Goal: Transaction & Acquisition: Book appointment/travel/reservation

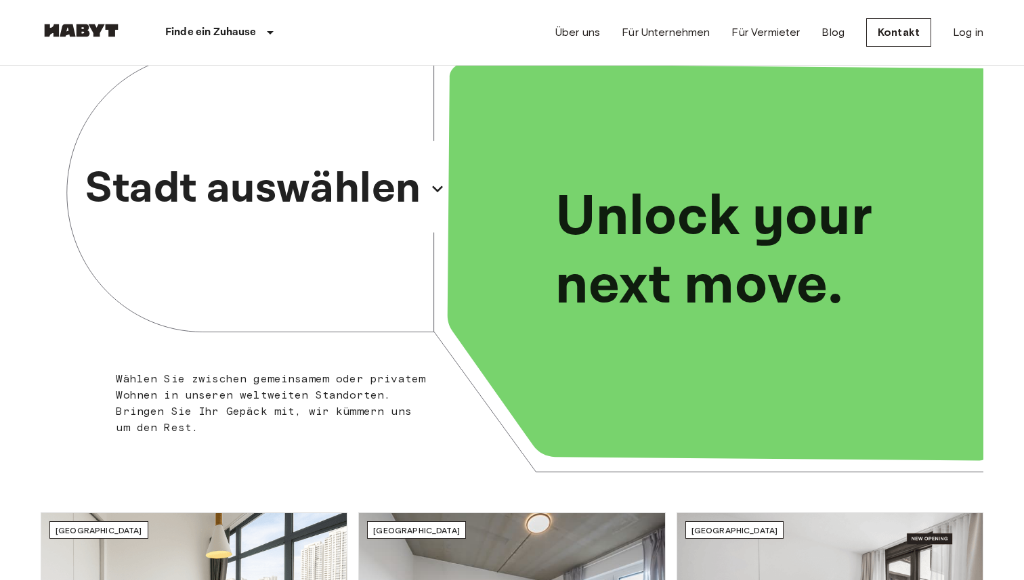
scroll to position [30, 0]
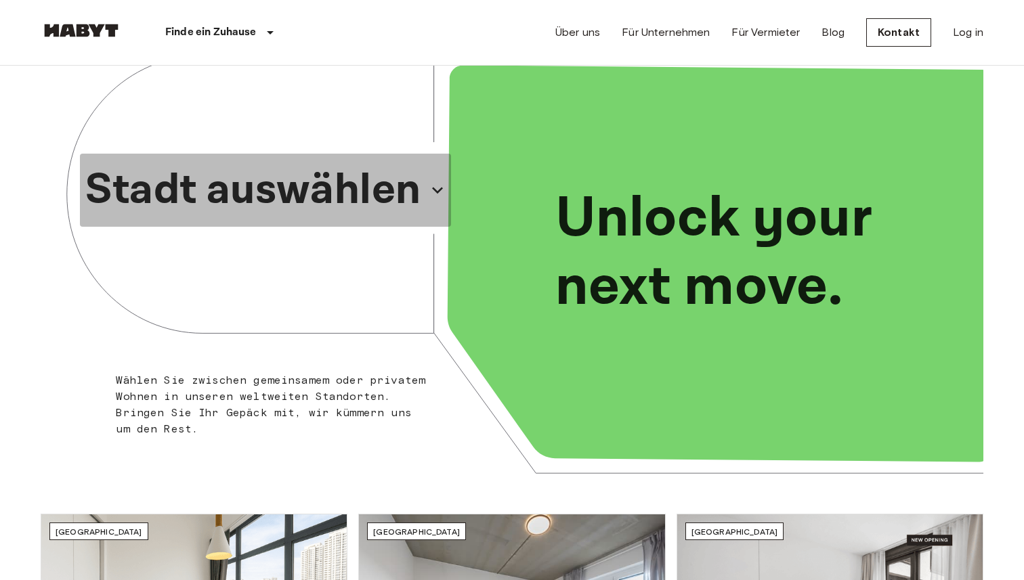
click at [364, 192] on p "Stadt auswählen" at bounding box center [253, 190] width 336 height 65
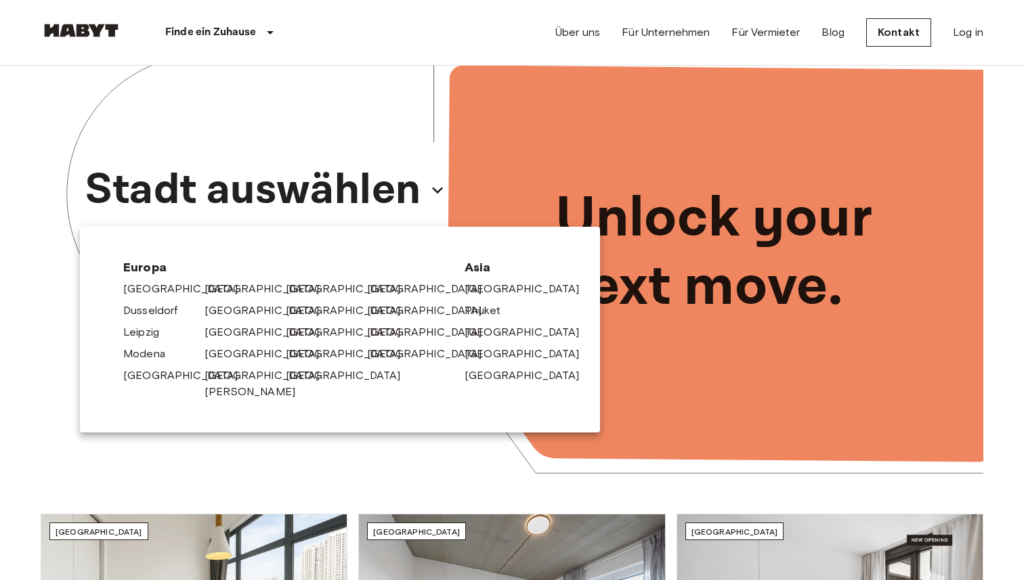
click at [0, 232] on div at bounding box center [512, 290] width 1024 height 580
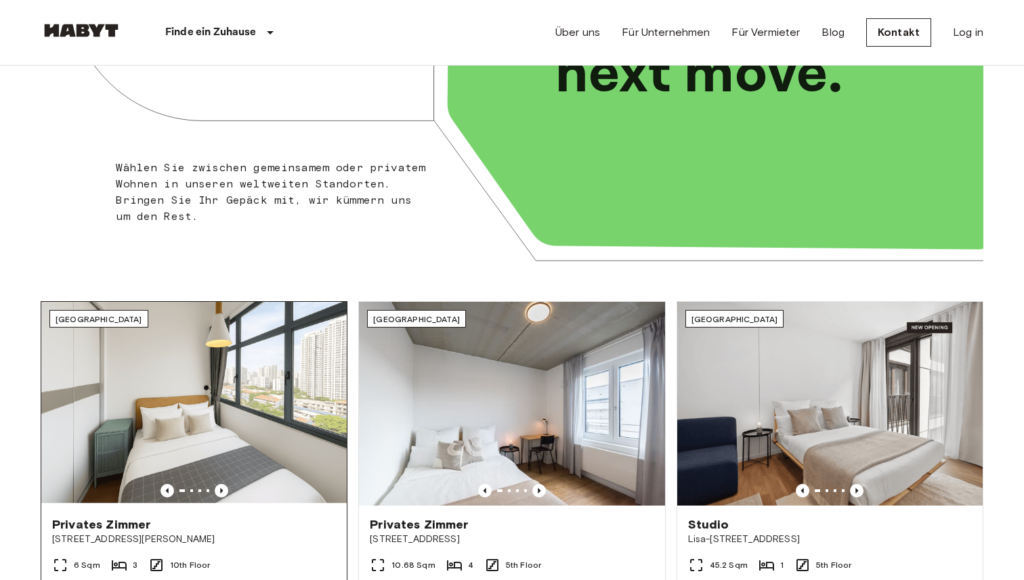
scroll to position [0, 0]
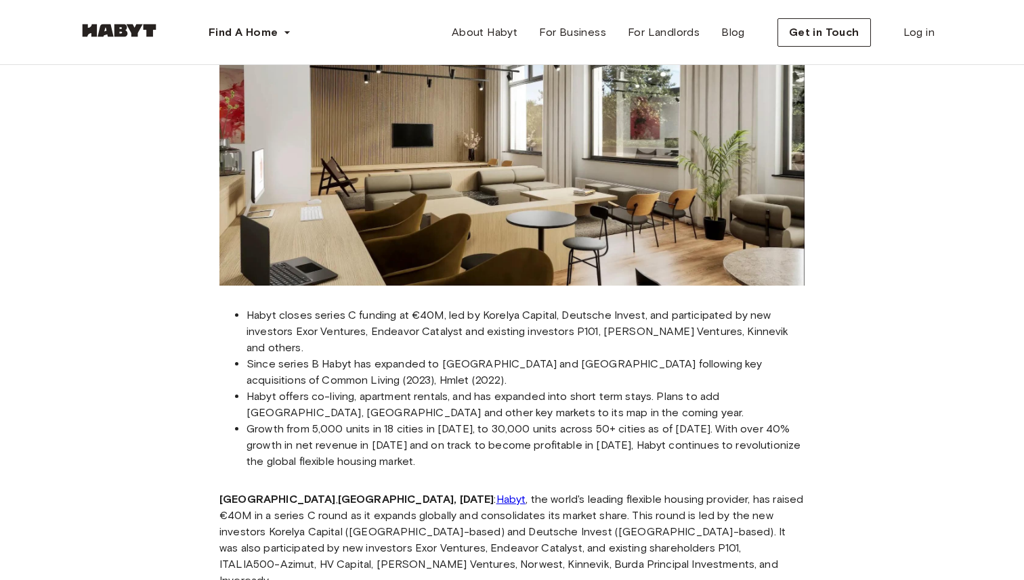
scroll to position [211, 0]
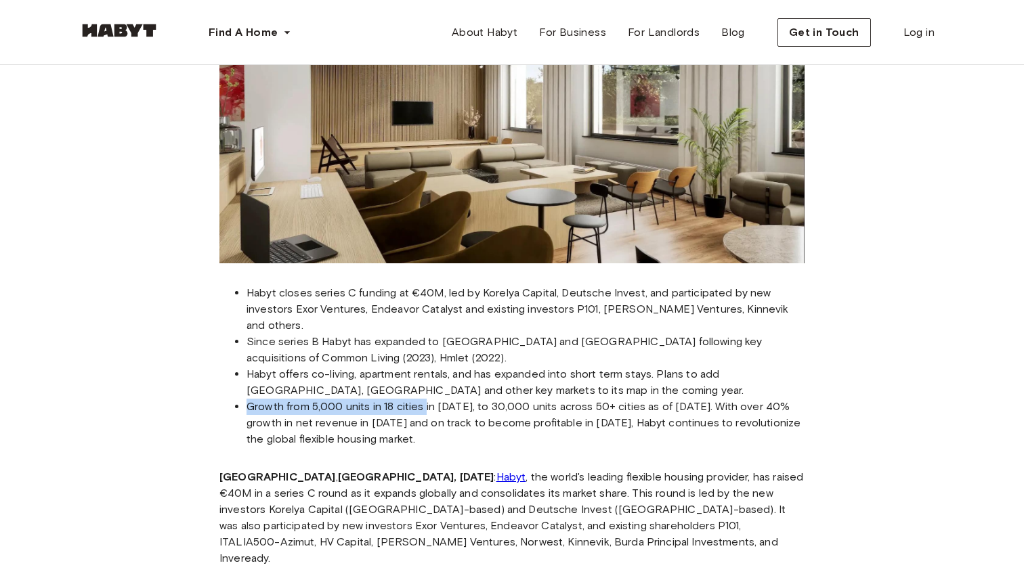
drag, startPoint x: 249, startPoint y: 385, endPoint x: 429, endPoint y: 391, distance: 180.2
click at [429, 399] on li "Growth from 5,000 units in 18 cities in [DATE], to 30,000 units across 50+ citi…" at bounding box center [525, 423] width 558 height 49
click at [458, 399] on li "Growth from 5,000 units in 18 cities in [DATE], to 30,000 units across 50+ citi…" at bounding box center [525, 423] width 558 height 49
drag, startPoint x: 486, startPoint y: 390, endPoint x: 622, endPoint y: 384, distance: 136.2
click at [622, 399] on li "Growth from 5,000 units in 18 cities in [DATE], to 30,000 units across 50+ citi…" at bounding box center [525, 423] width 558 height 49
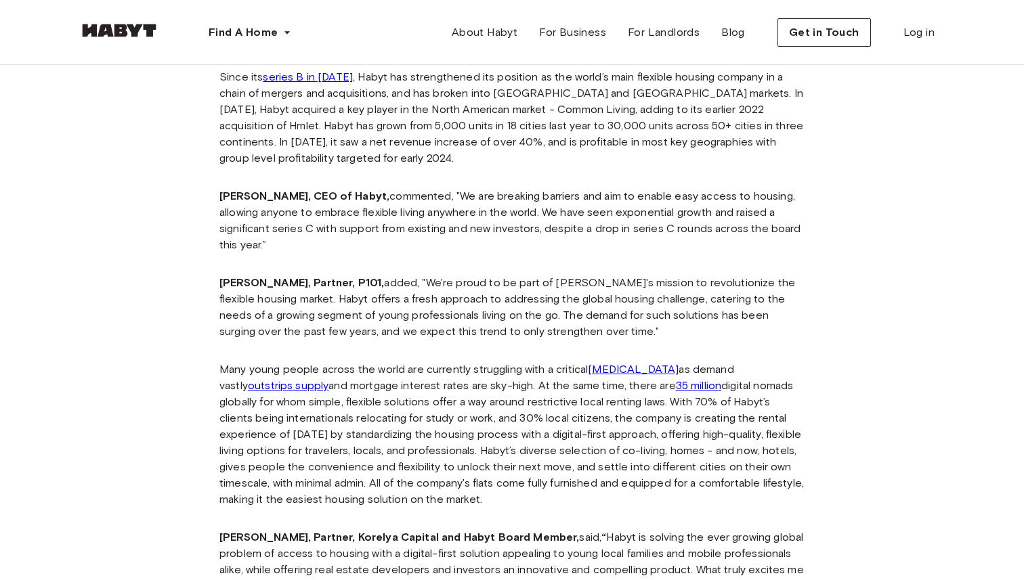
scroll to position [744, 0]
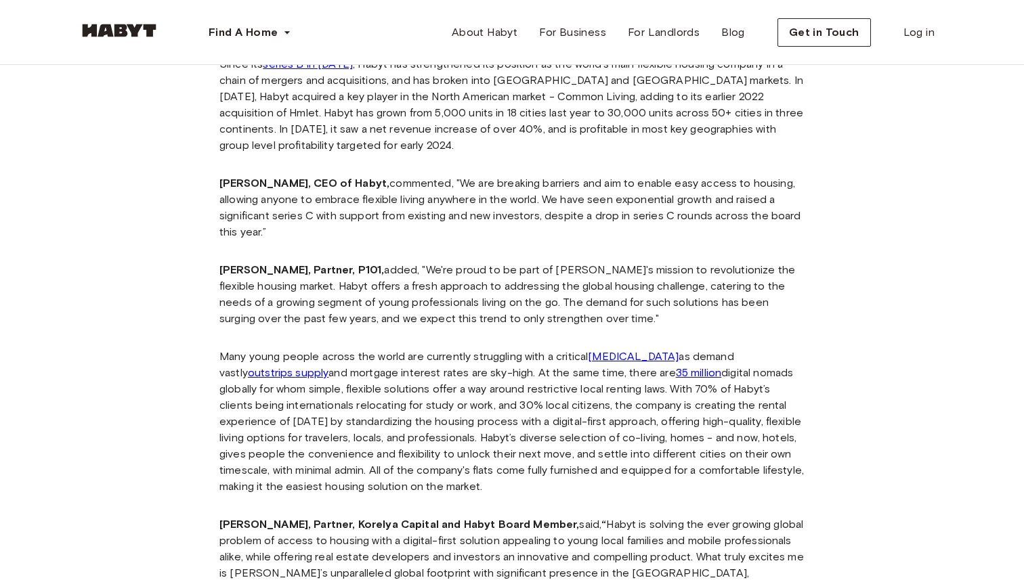
click at [241, 177] on strong "[PERSON_NAME], CEO of Habyt," at bounding box center [304, 183] width 170 height 13
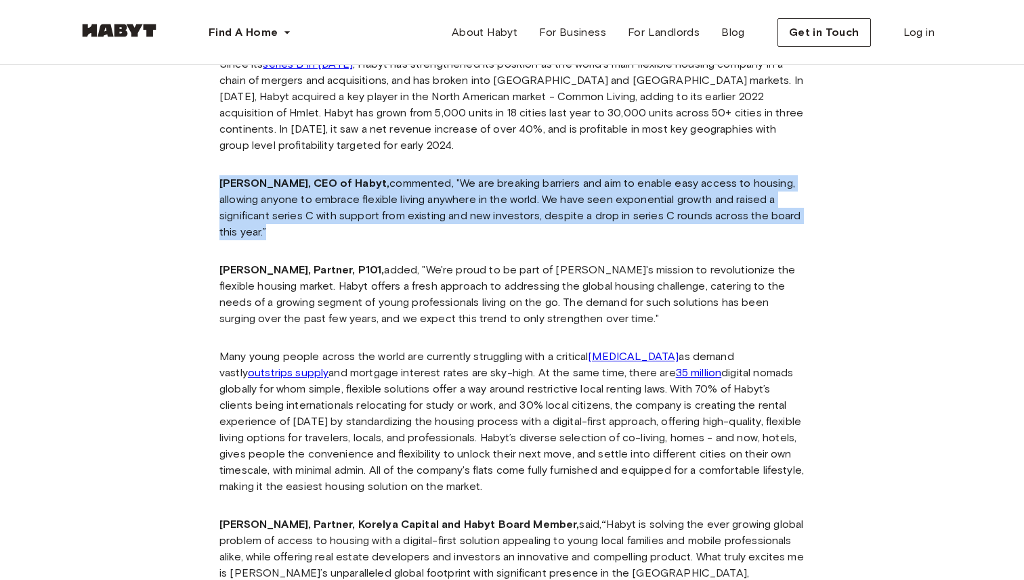
click at [241, 177] on strong "[PERSON_NAME], CEO of Habyt," at bounding box center [304, 183] width 170 height 13
click at [339, 207] on p "[PERSON_NAME], CEO of Habyt, commented, "We are breaking barriers and aim to en…" at bounding box center [511, 207] width 585 height 65
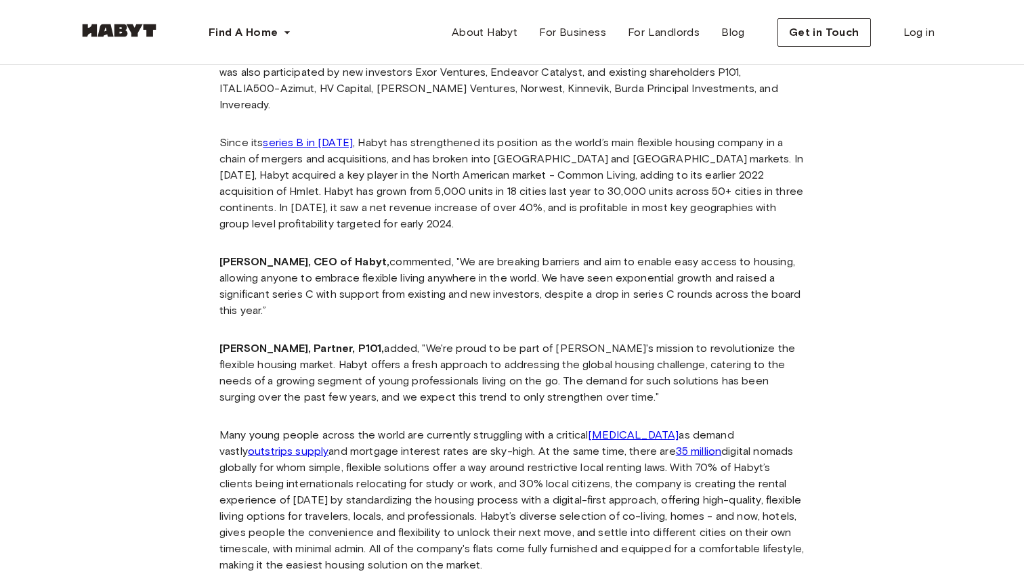
scroll to position [658, 0]
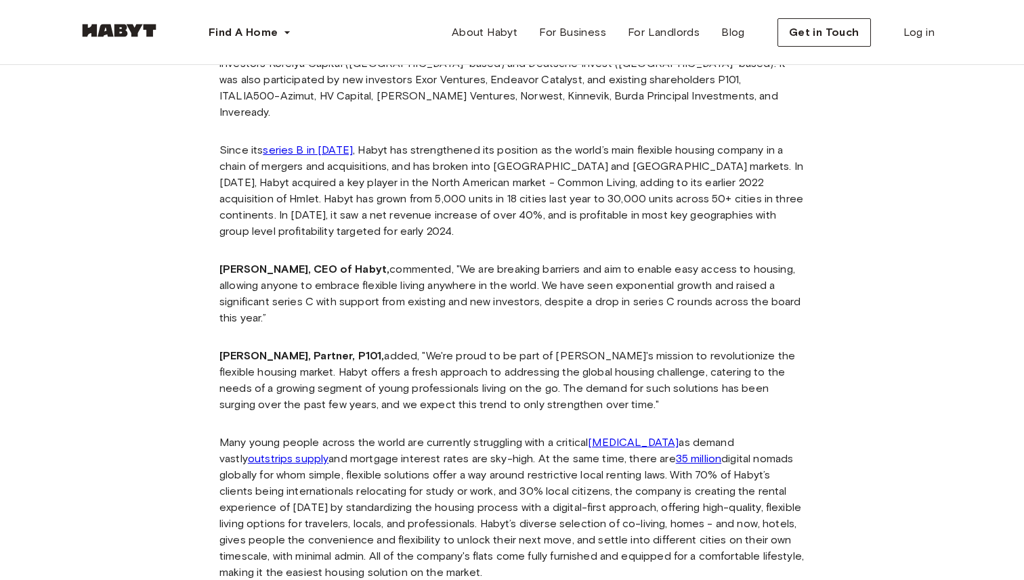
drag, startPoint x: 369, startPoint y: 324, endPoint x: 387, endPoint y: 324, distance: 17.6
click at [384, 349] on strong "[PERSON_NAME], Partner, P101," at bounding box center [301, 355] width 165 height 13
click at [358, 351] on p "[PERSON_NAME], Partner, P101, added, "We're proud to be part of [PERSON_NAME]'s…" at bounding box center [511, 380] width 585 height 65
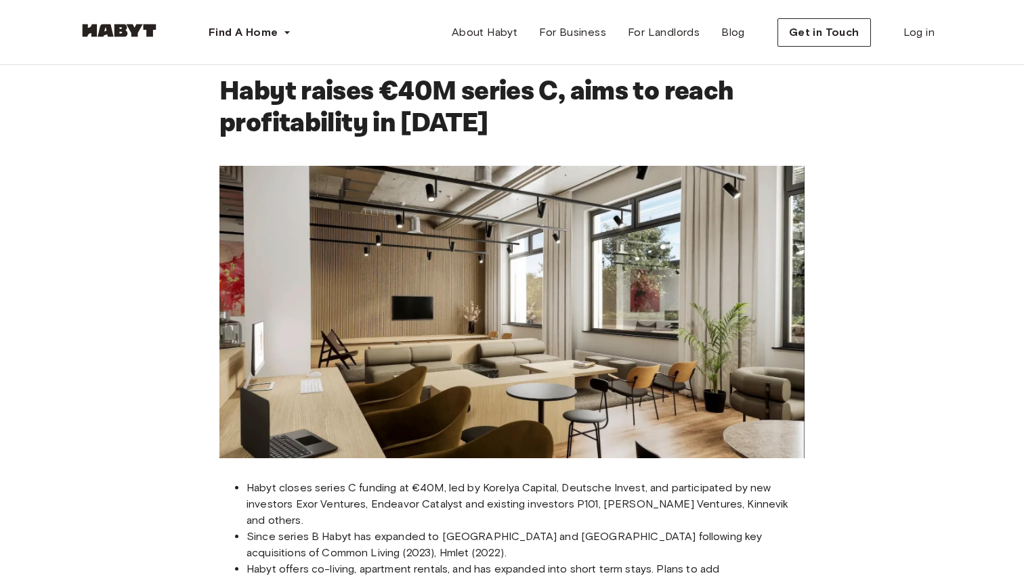
scroll to position [0, 0]
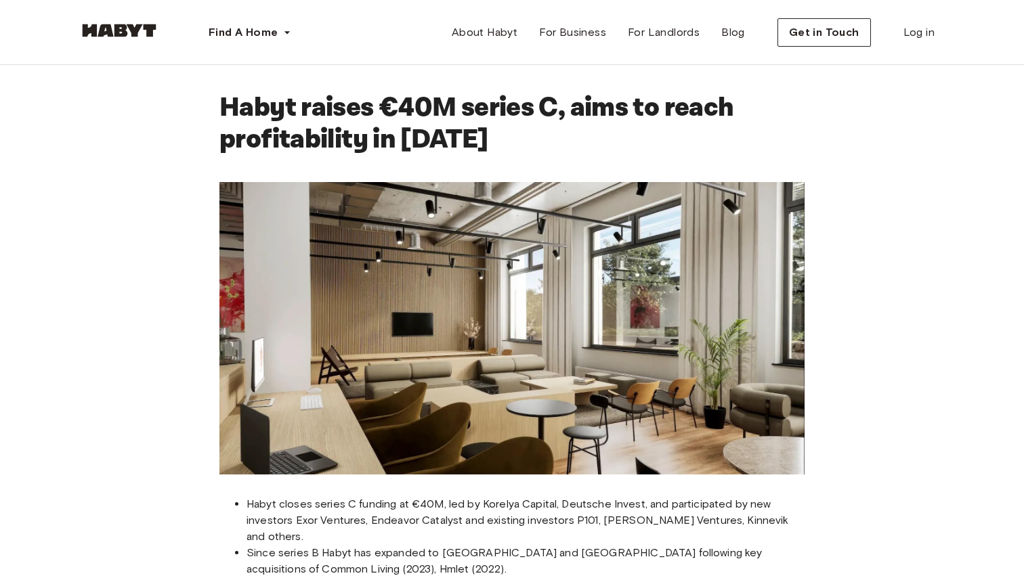
click at [121, 38] on link at bounding box center [119, 33] width 81 height 13
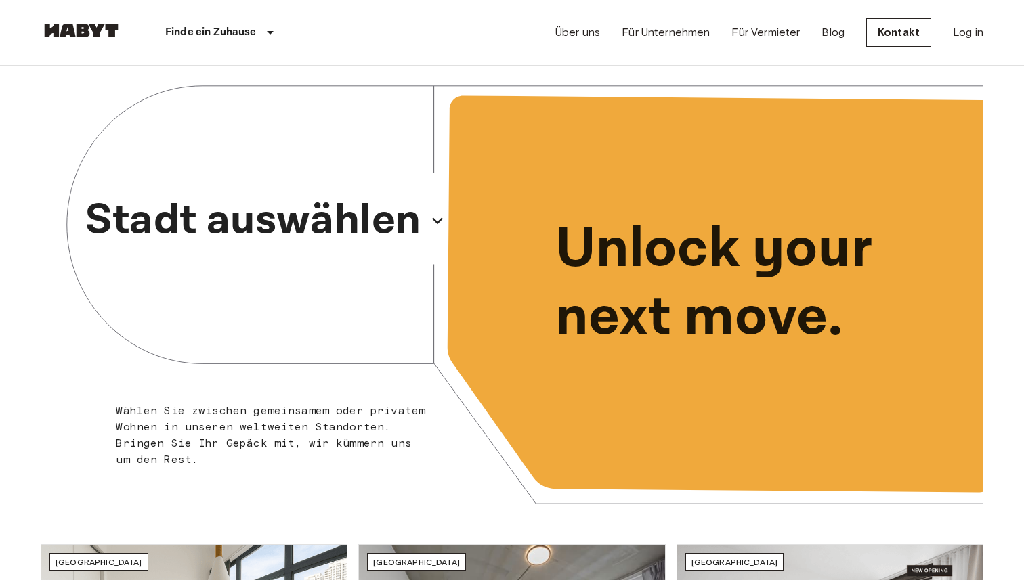
click at [237, 225] on p "Stadt auswählen" at bounding box center [253, 220] width 336 height 65
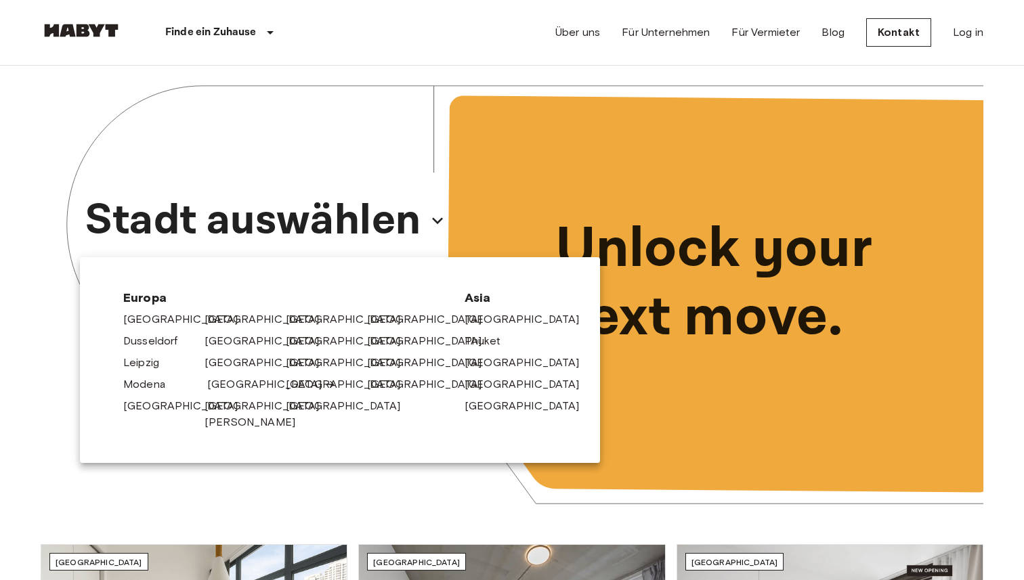
click at [213, 391] on link "München" at bounding box center [271, 384] width 129 height 16
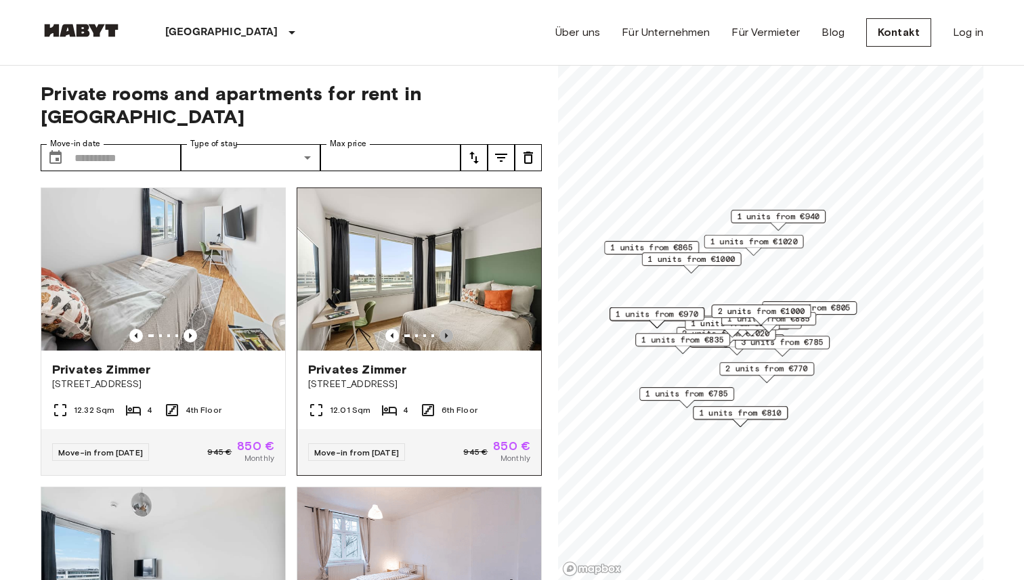
click at [444, 329] on icon "Previous image" at bounding box center [446, 336] width 14 height 14
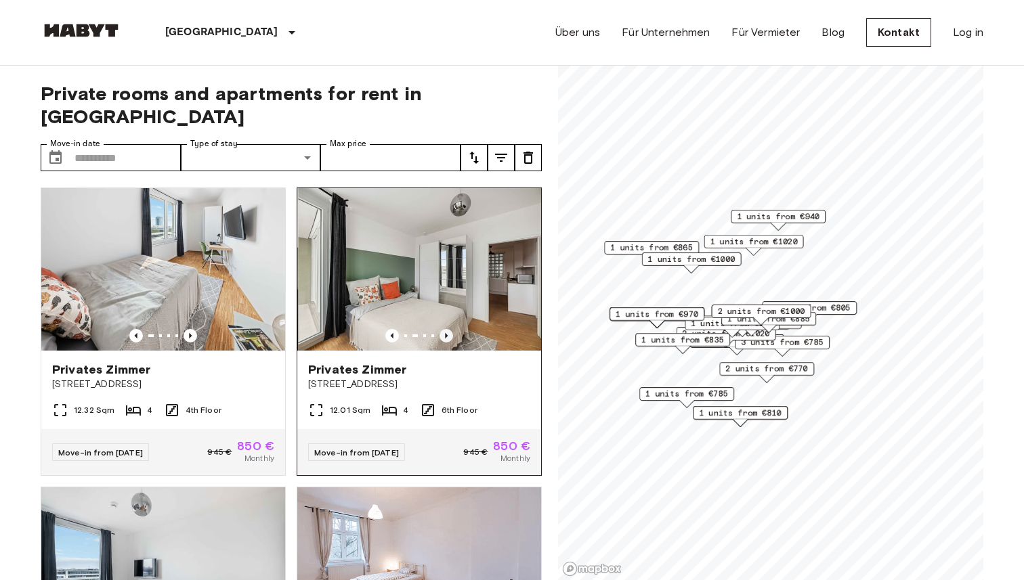
click at [444, 329] on icon "Previous image" at bounding box center [446, 336] width 14 height 14
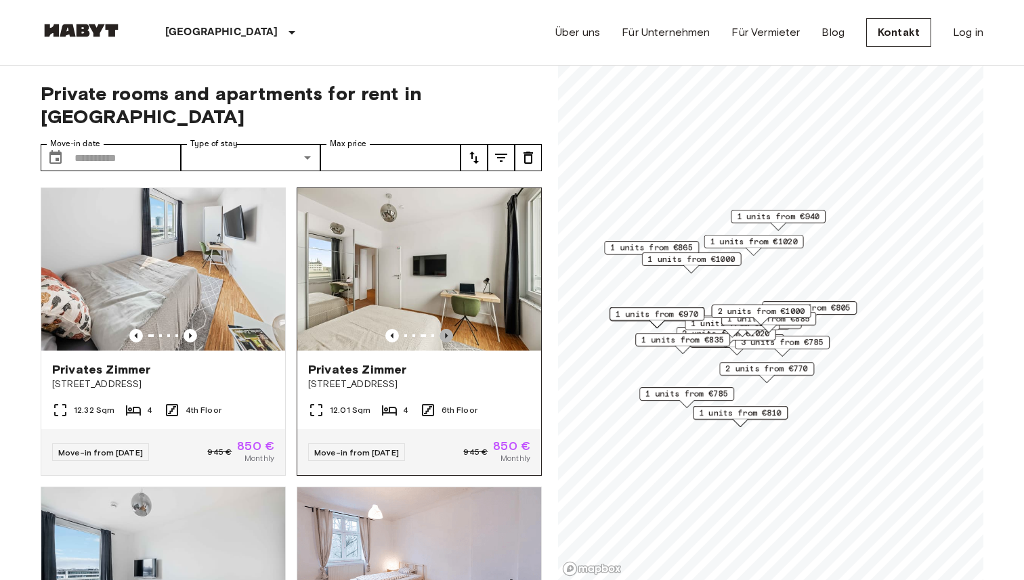
click at [444, 329] on icon "Previous image" at bounding box center [446, 336] width 14 height 14
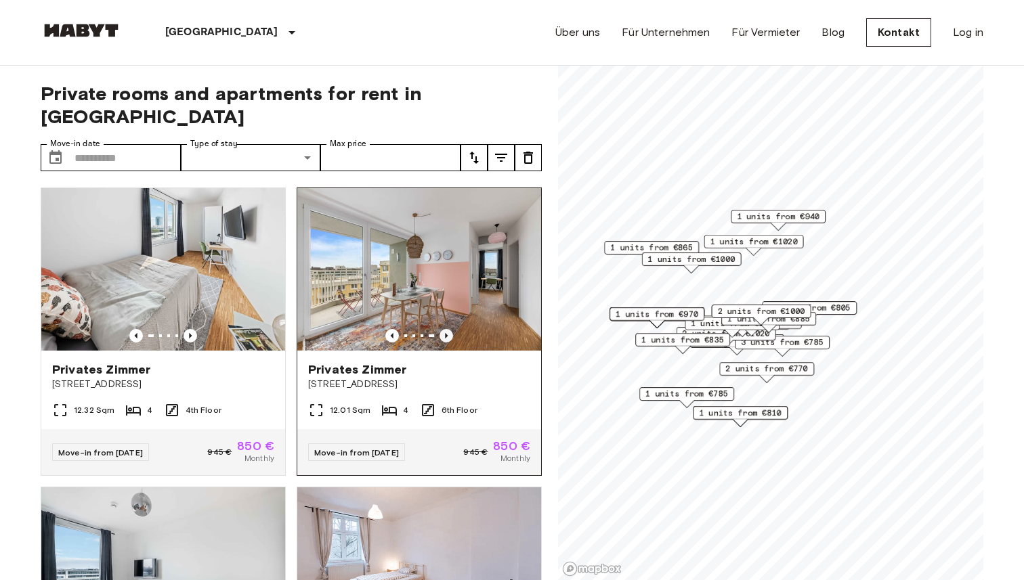
click at [444, 329] on icon "Previous image" at bounding box center [446, 336] width 14 height 14
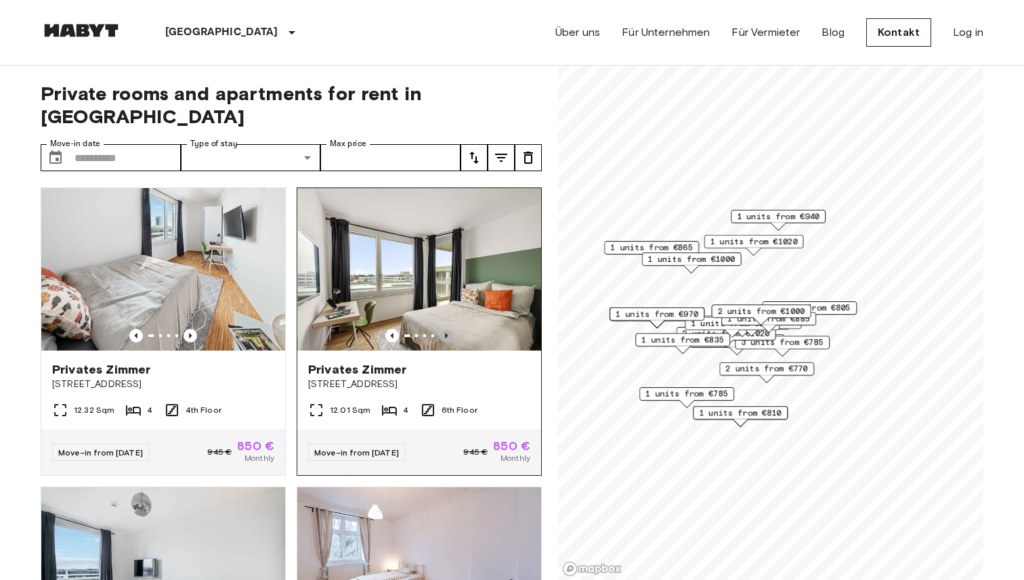
click at [444, 329] on icon "Previous image" at bounding box center [446, 336] width 14 height 14
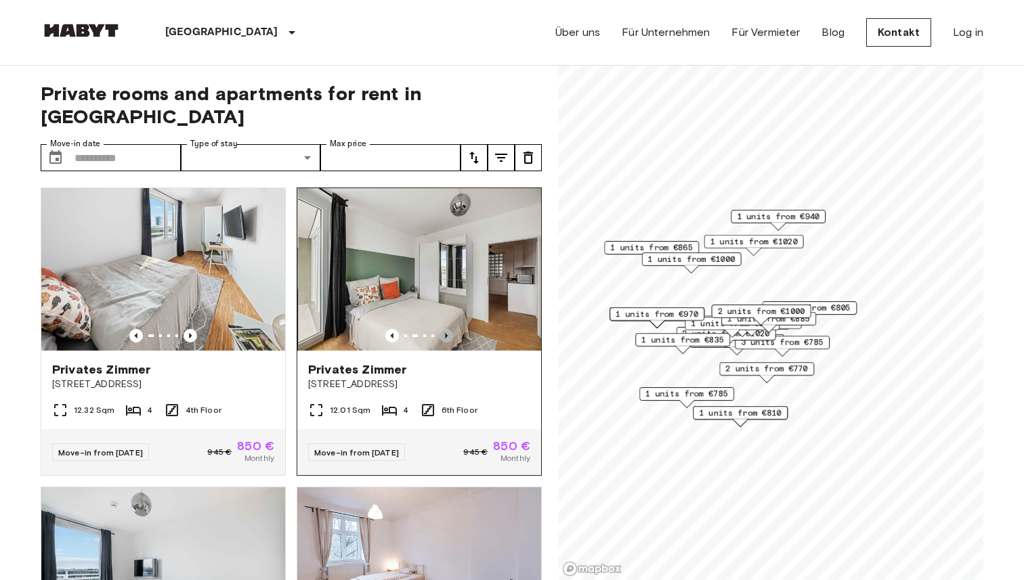
click at [444, 329] on icon "Previous image" at bounding box center [446, 336] width 14 height 14
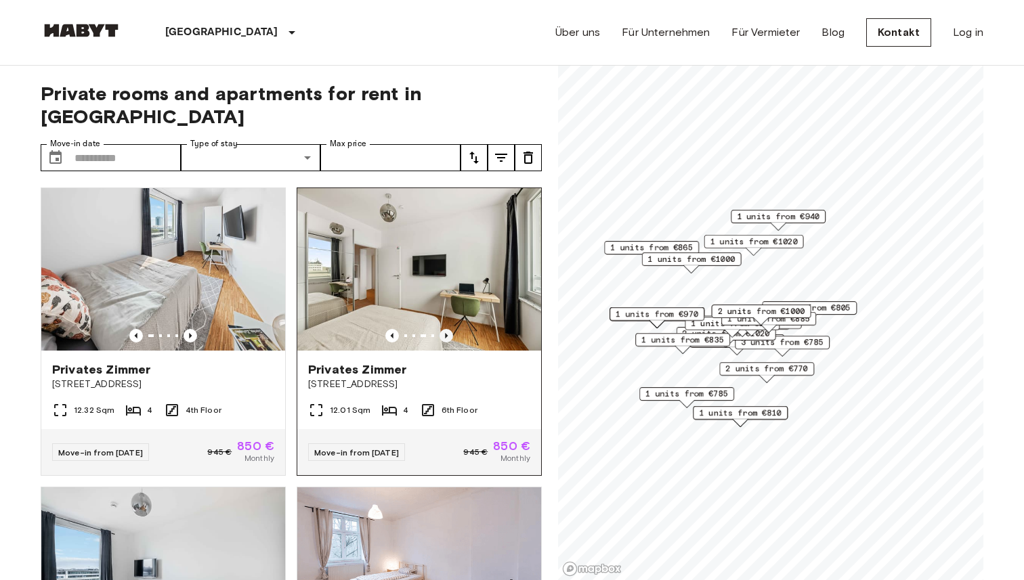
click at [444, 329] on icon "Previous image" at bounding box center [446, 336] width 14 height 14
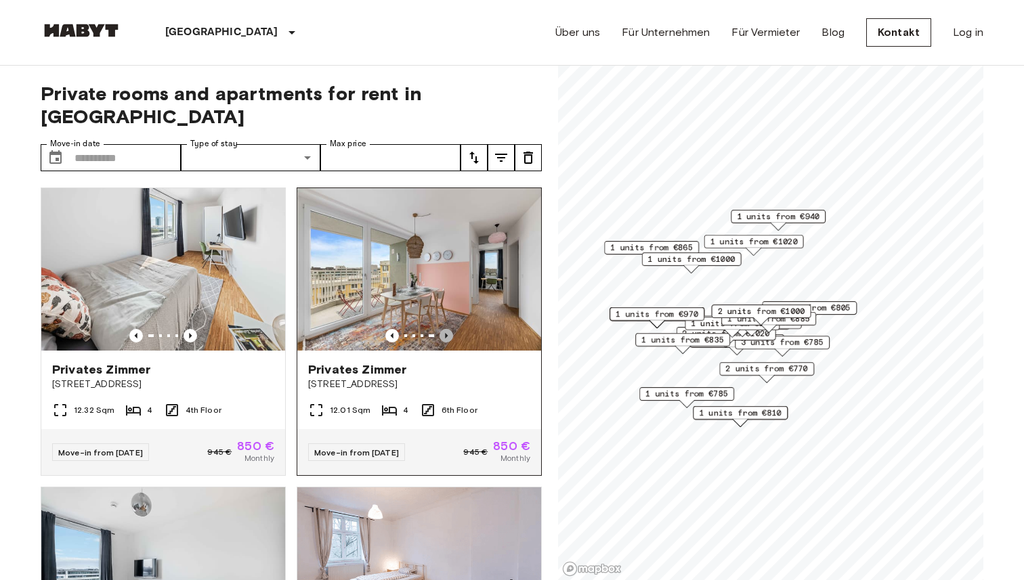
click at [444, 329] on icon "Previous image" at bounding box center [446, 336] width 14 height 14
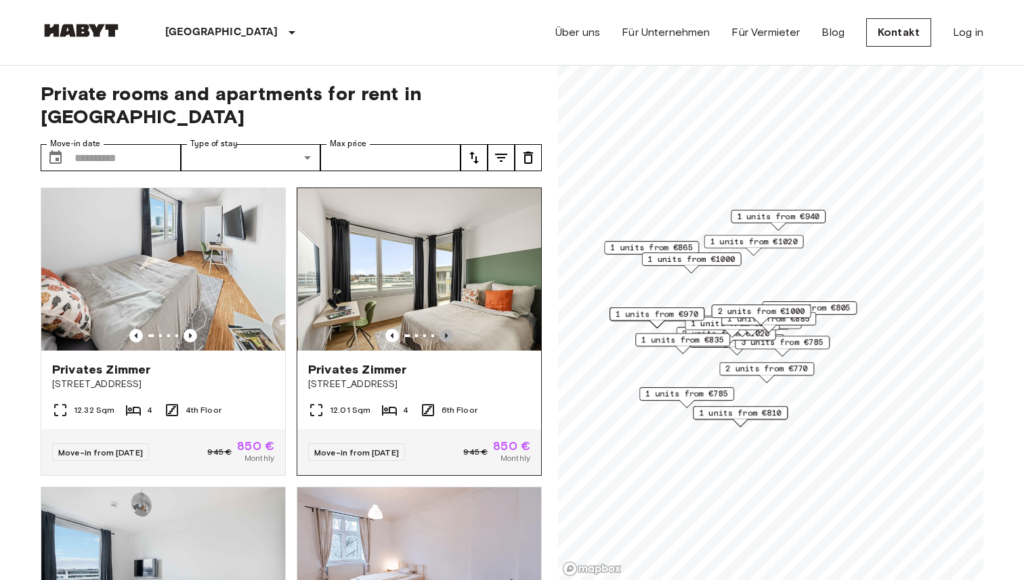
click at [444, 329] on icon "Previous image" at bounding box center [446, 336] width 14 height 14
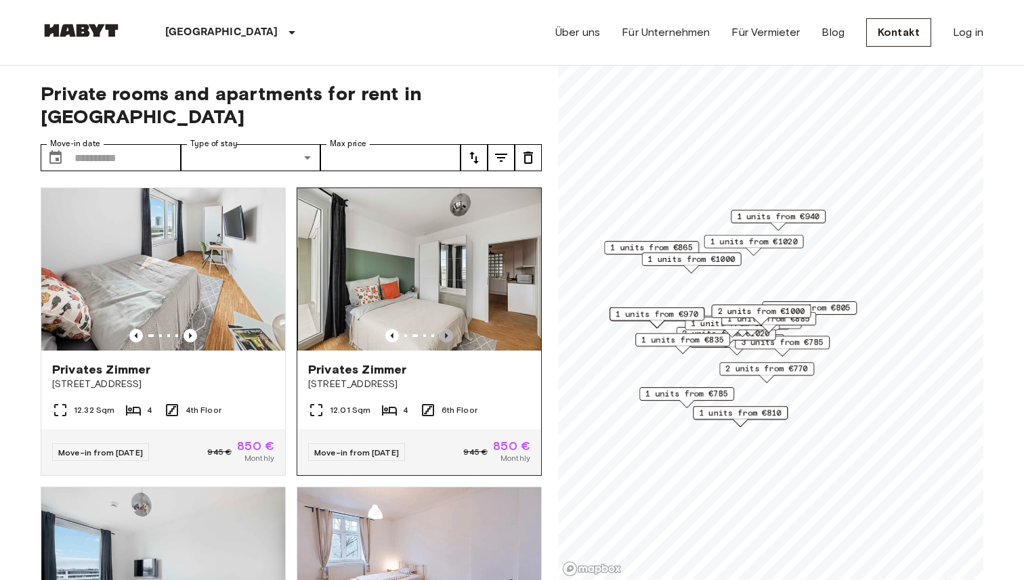
click at [444, 329] on icon "Previous image" at bounding box center [446, 336] width 14 height 14
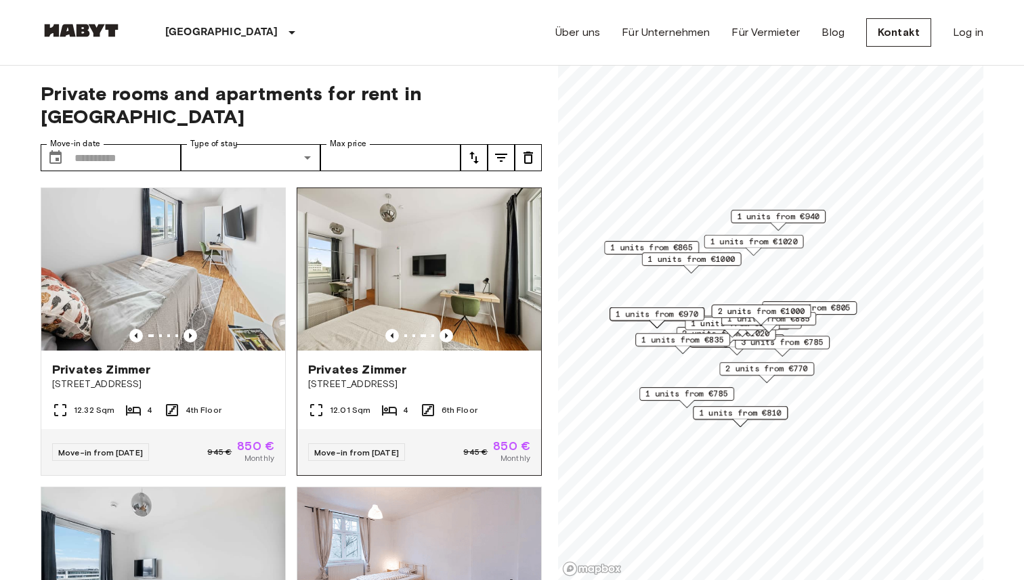
click at [444, 362] on div "Privates Zimmer" at bounding box center [419, 370] width 222 height 16
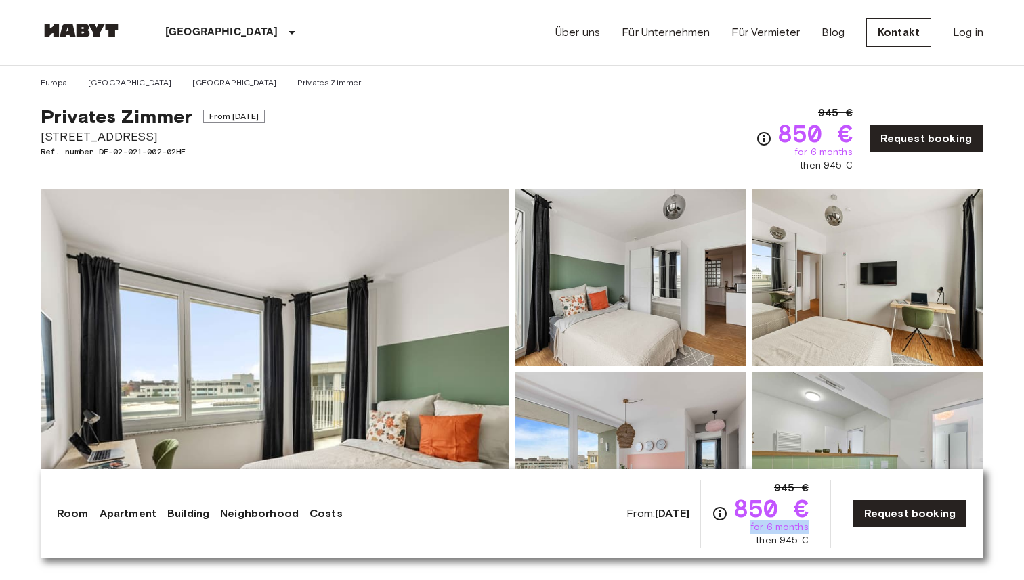
drag, startPoint x: 752, startPoint y: 525, endPoint x: 800, endPoint y: 533, distance: 48.8
click at [815, 527] on div "From: Nov 4 2025 945 € 850 € for 6 months then 945 € Request booking" at bounding box center [796, 514] width 341 height 68
click at [787, 548] on div "Room Apartment Building Neighborhood Costs From: Nov 4 2025 945 € 850 € for 6 m…" at bounding box center [512, 513] width 943 height 89
click at [896, 521] on link "Request booking" at bounding box center [910, 514] width 114 height 28
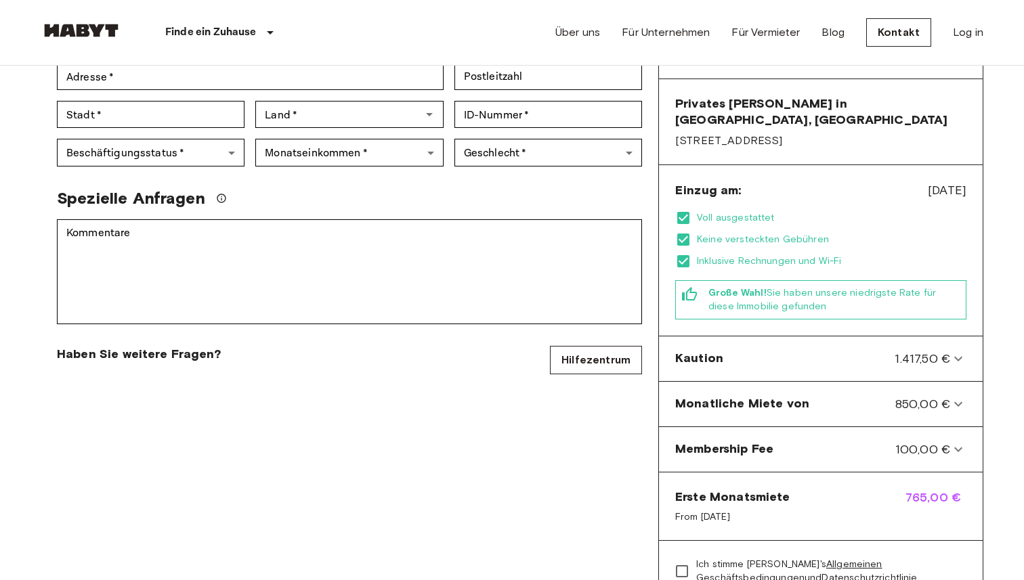
scroll to position [313, 0]
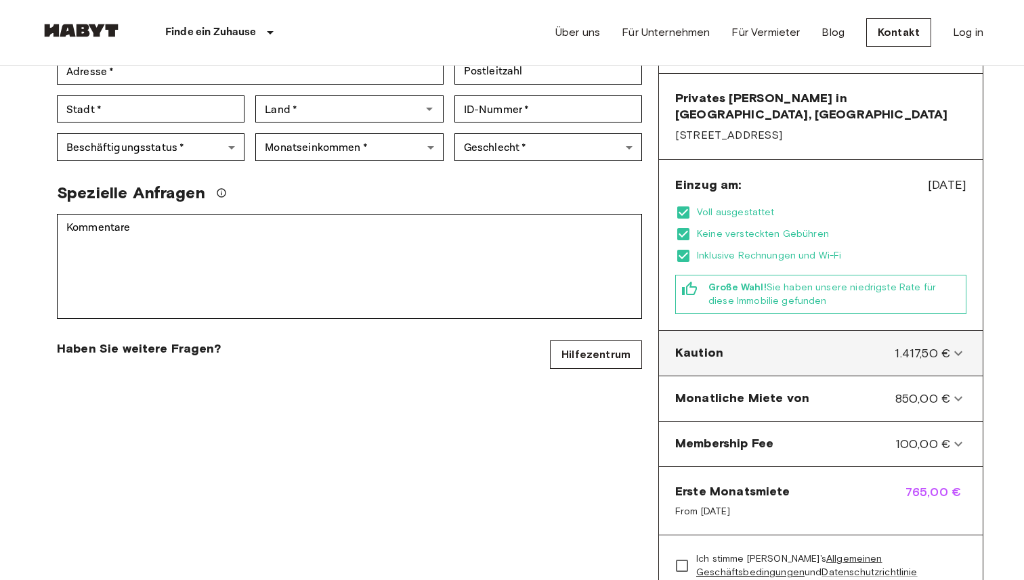
click at [750, 337] on div "Kaution 1.417,50 €" at bounding box center [820, 354] width 313 height 34
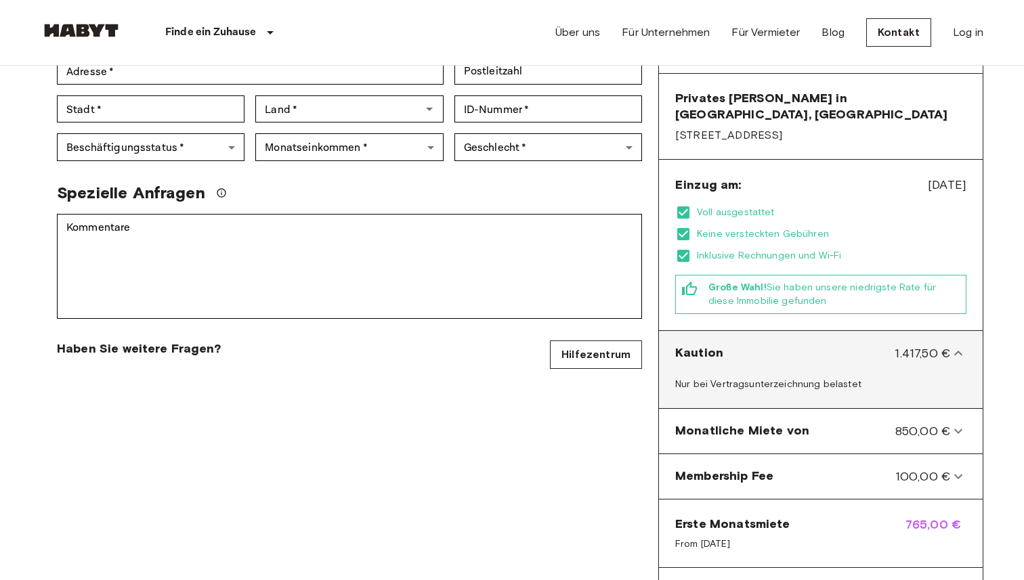
click at [750, 337] on div "Kaution 1.417,50 €" at bounding box center [820, 354] width 313 height 34
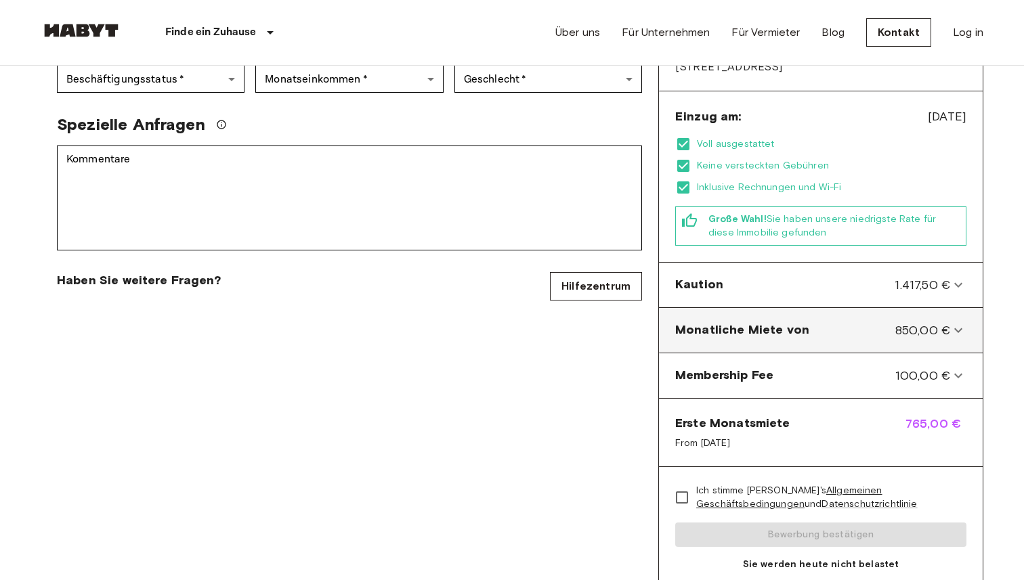
scroll to position [383, 0]
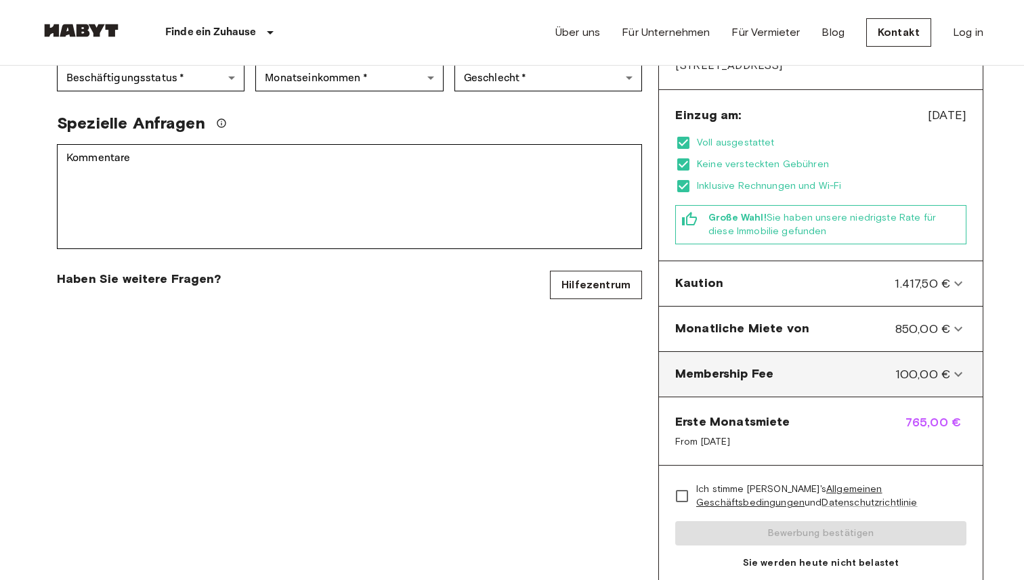
click at [846, 368] on Fee-panel "Membership Fee 100,00 €" at bounding box center [820, 375] width 313 height 34
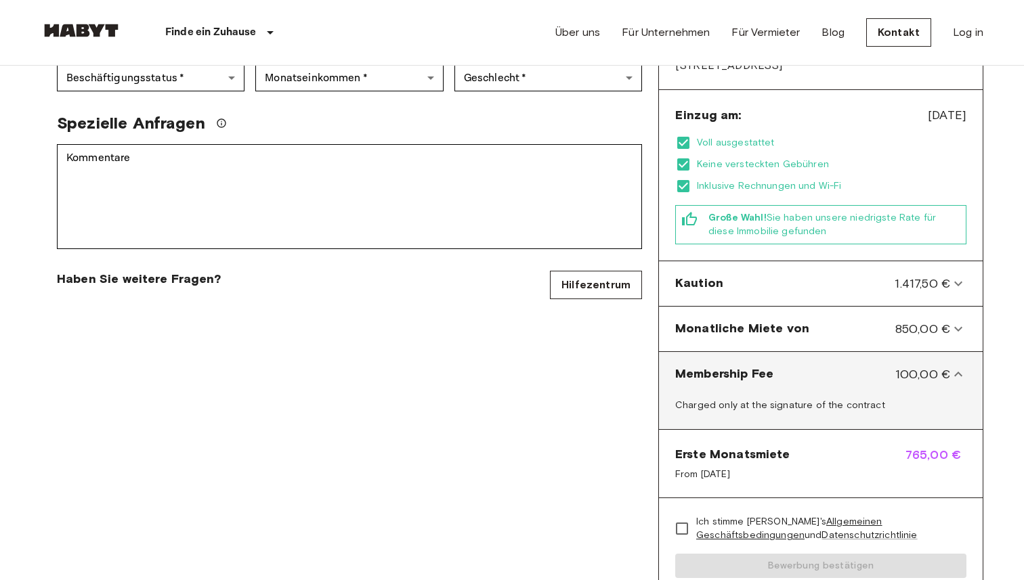
click at [845, 368] on Fee-panel "Membership Fee 100,00 €" at bounding box center [820, 375] width 313 height 34
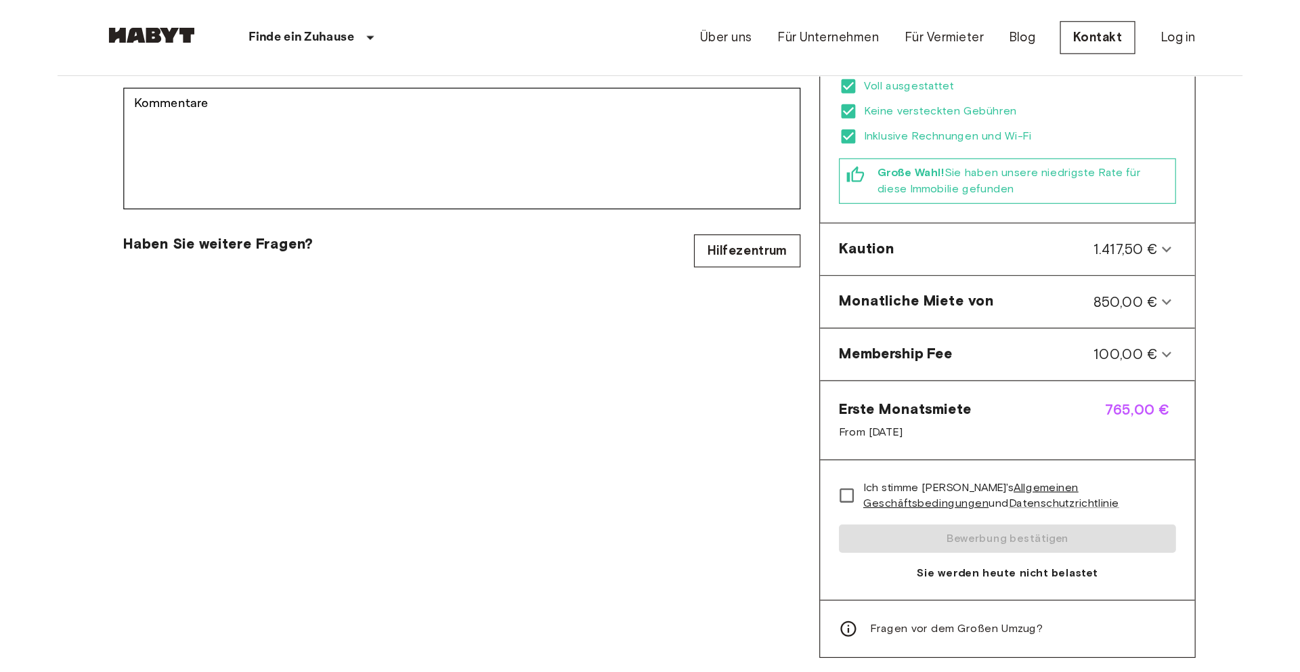
scroll to position [458, 0]
